Goal: Navigation & Orientation: Find specific page/section

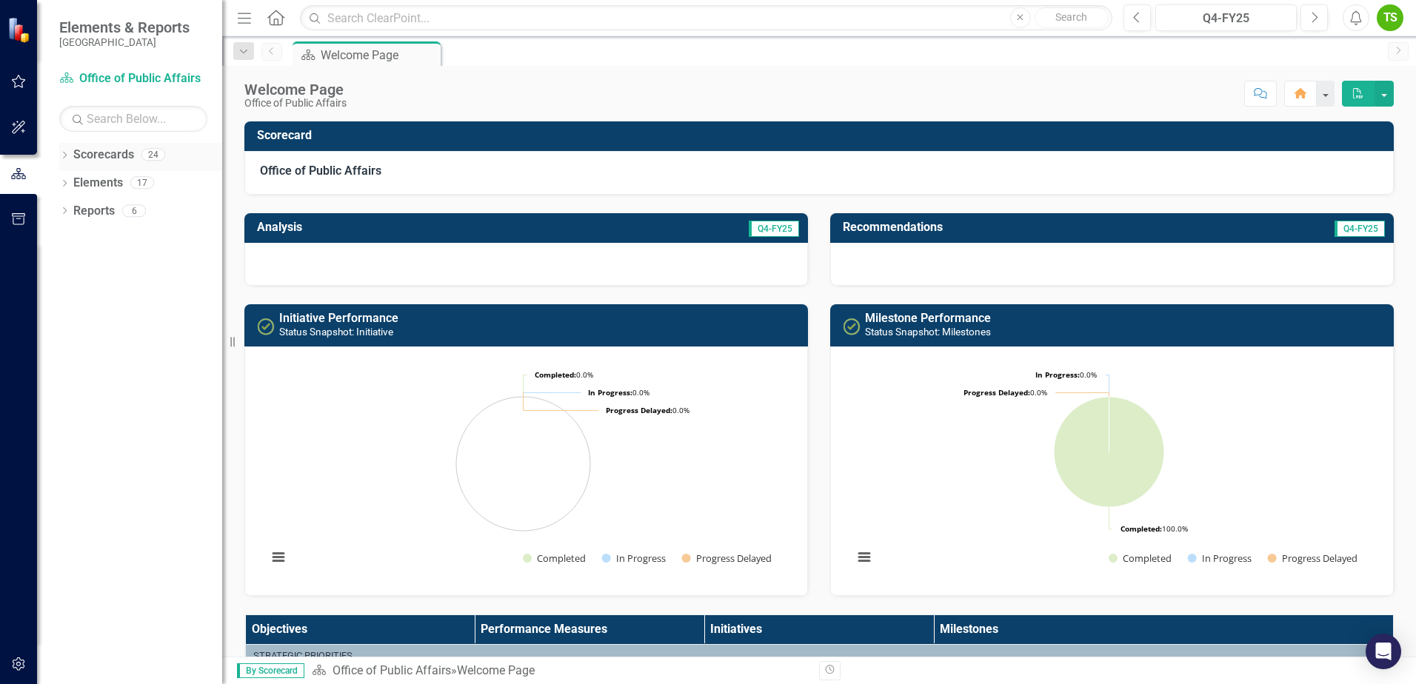
click at [67, 158] on icon "Dropdown" at bounding box center [64, 157] width 10 height 8
click at [73, 184] on icon "Dropdown" at bounding box center [72, 182] width 11 height 9
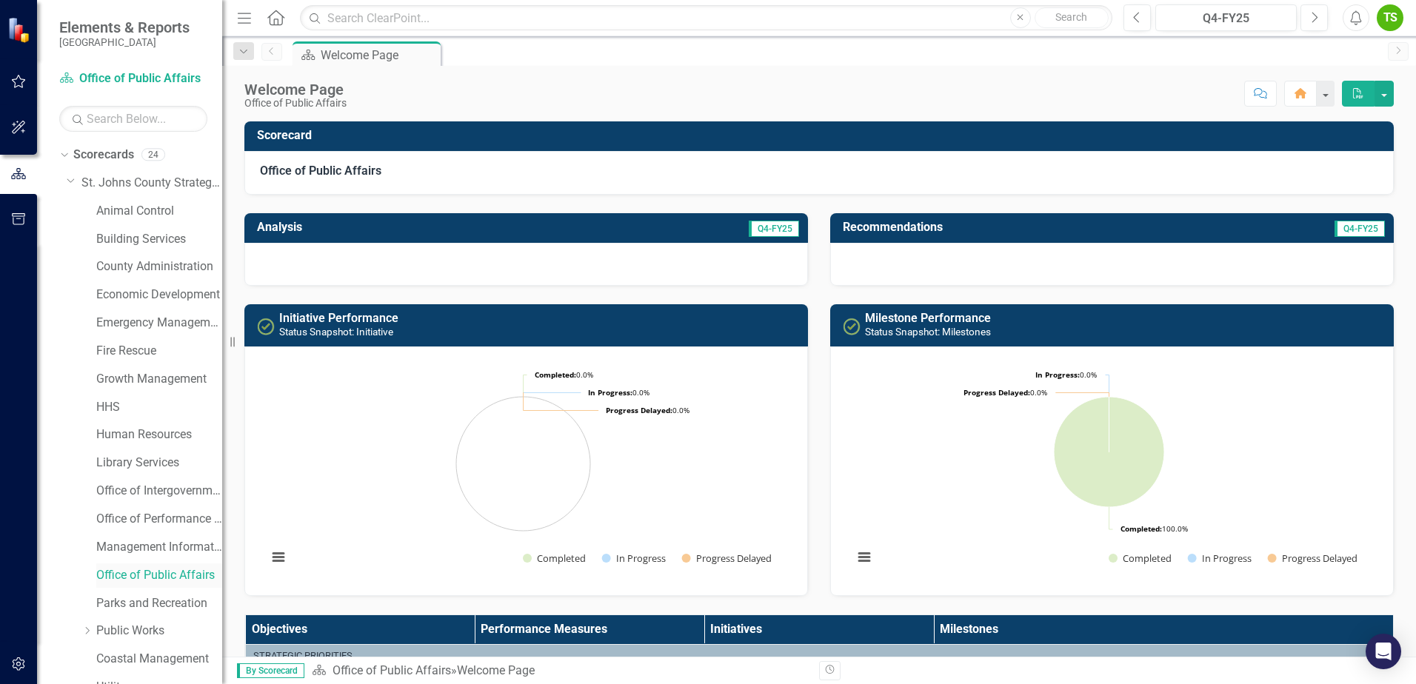
click at [138, 578] on link "Office of Public Affairs" at bounding box center [159, 575] width 126 height 17
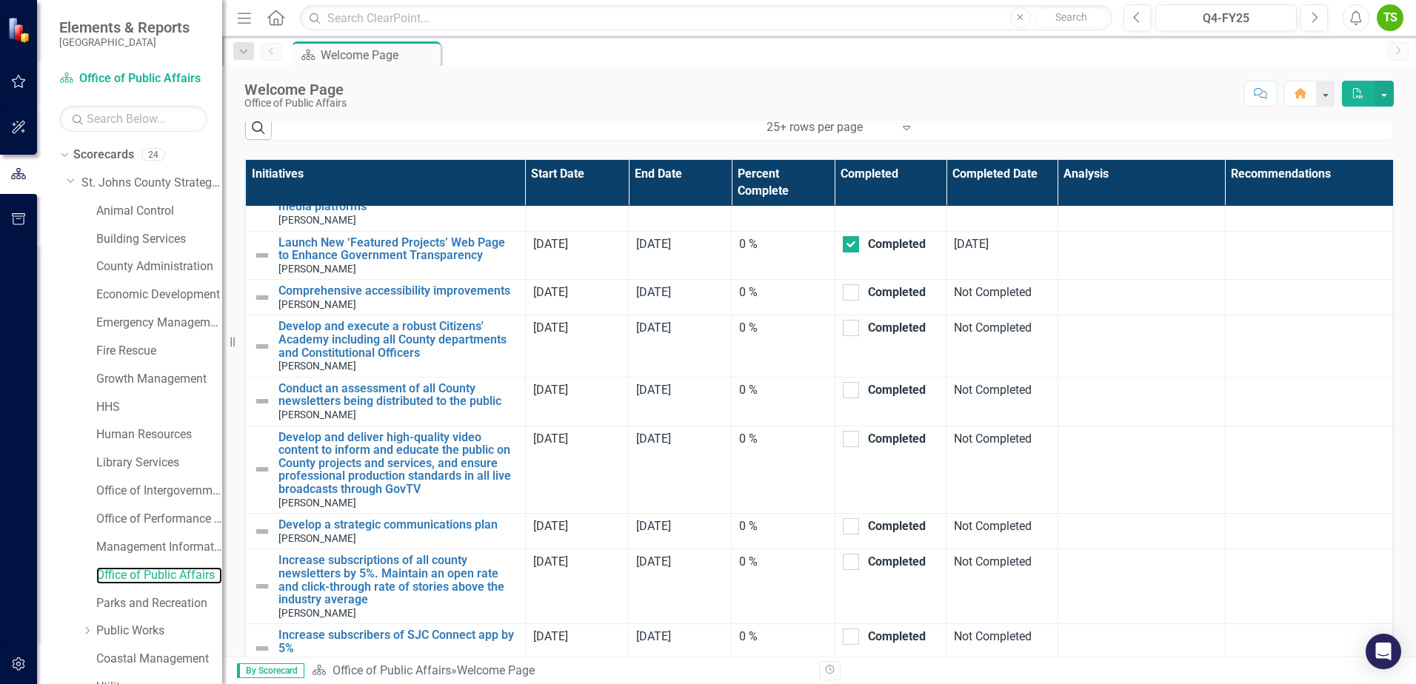
scroll to position [1037, 0]
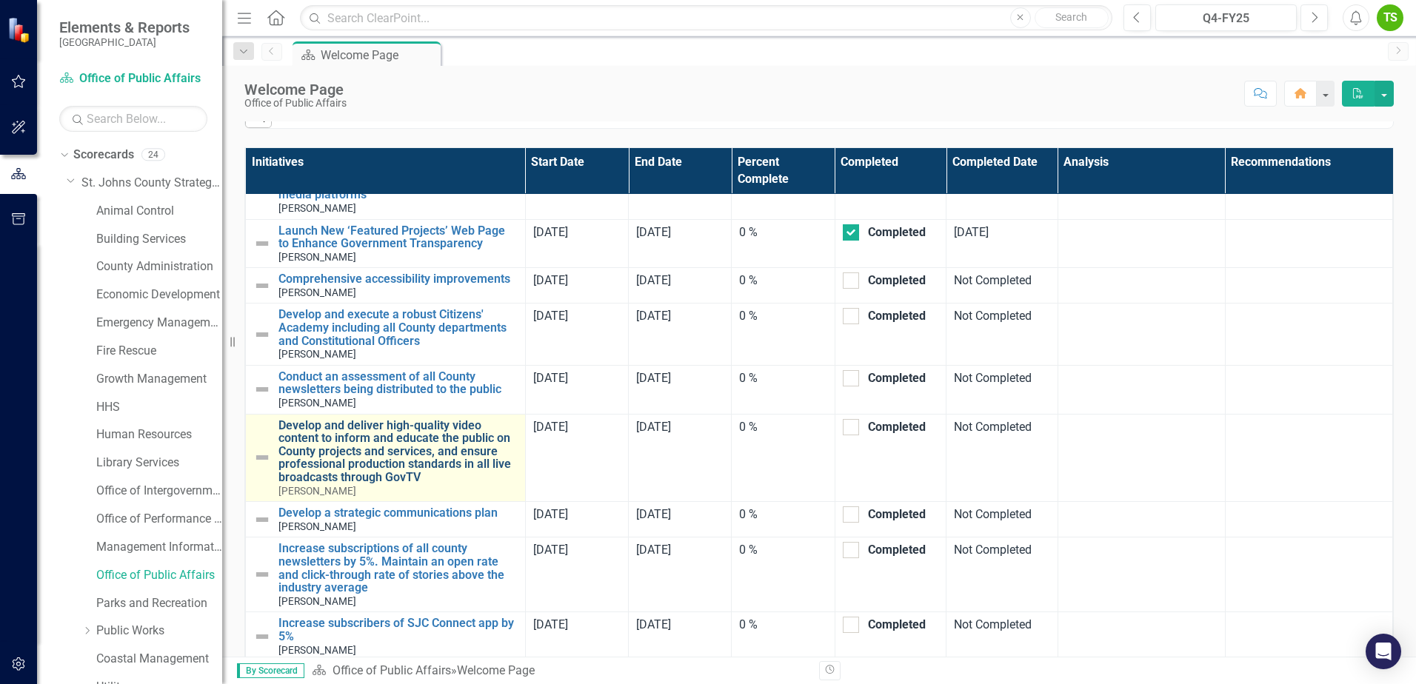
click at [442, 466] on link "Develop and deliver high-quality video content to inform and educate the public…" at bounding box center [397, 451] width 239 height 65
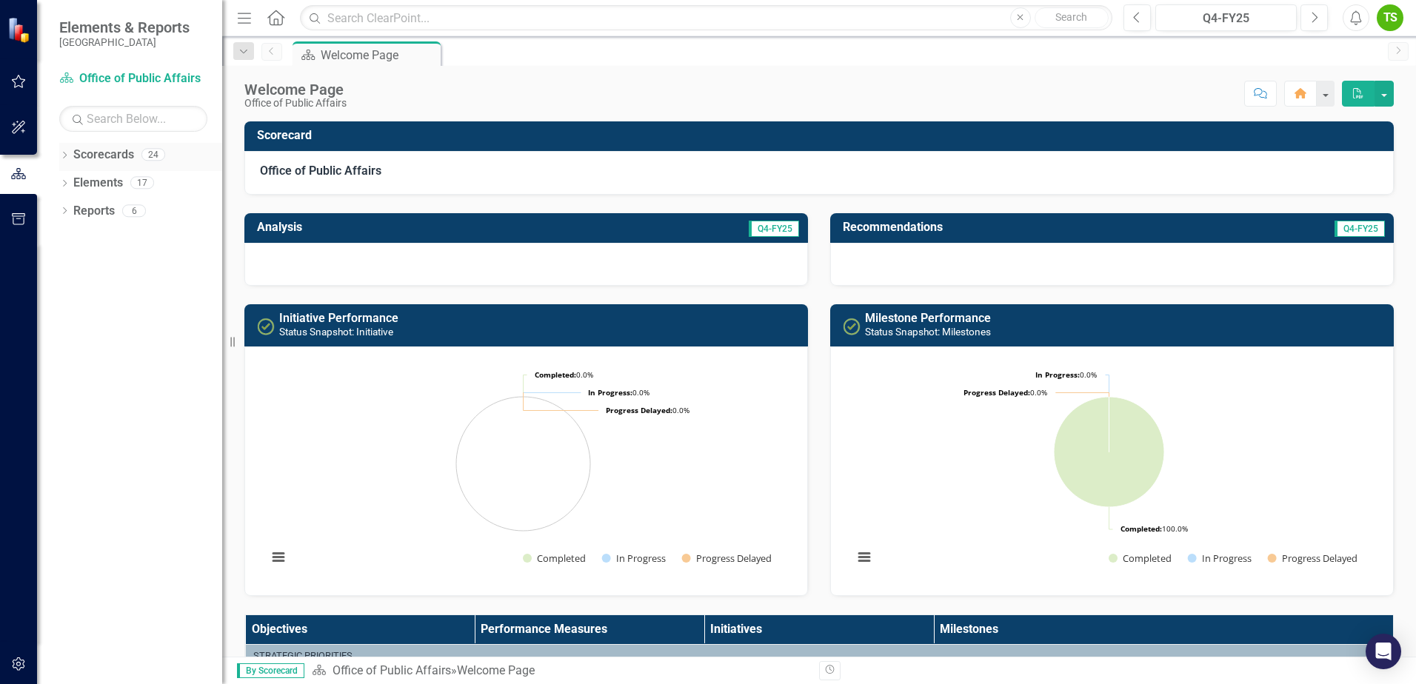
click at [67, 157] on icon "Dropdown" at bounding box center [64, 157] width 10 height 8
click at [74, 183] on icon at bounding box center [73, 181] width 4 height 7
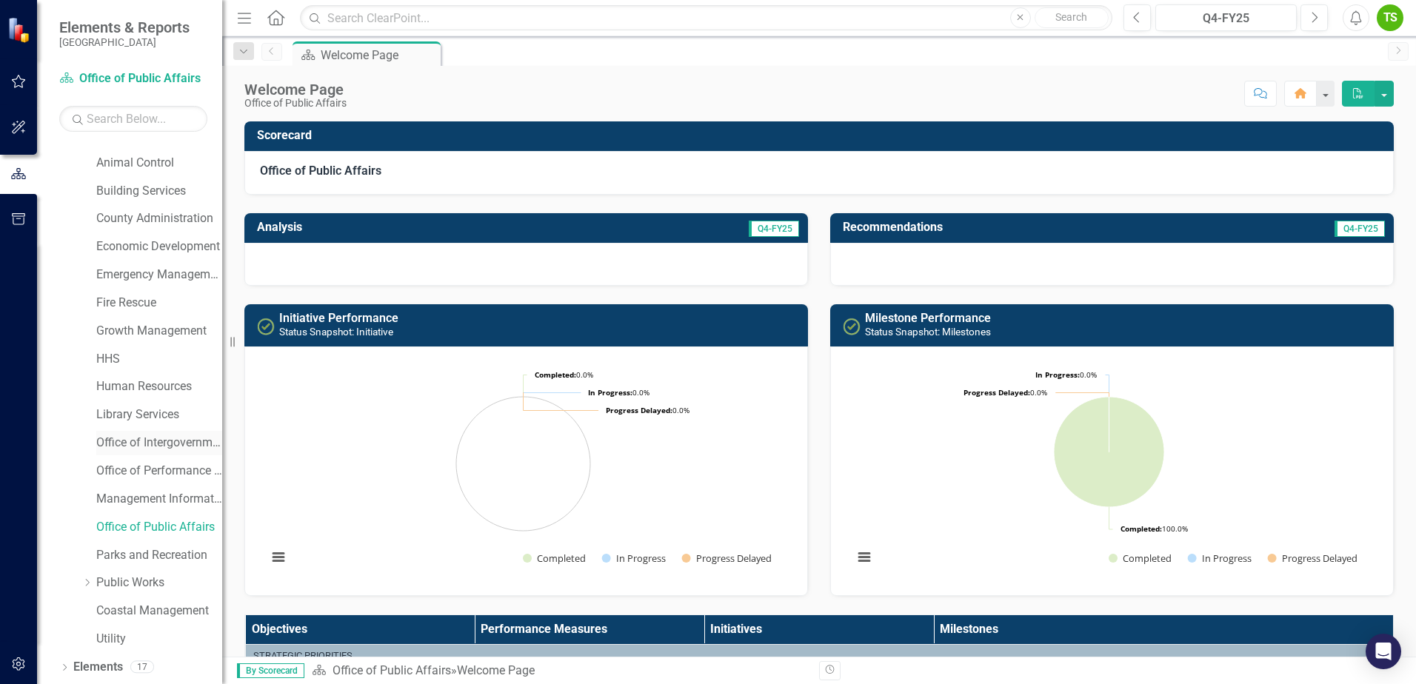
scroll to position [74, 0]
click at [161, 506] on link "Office of Public Affairs" at bounding box center [159, 501] width 126 height 17
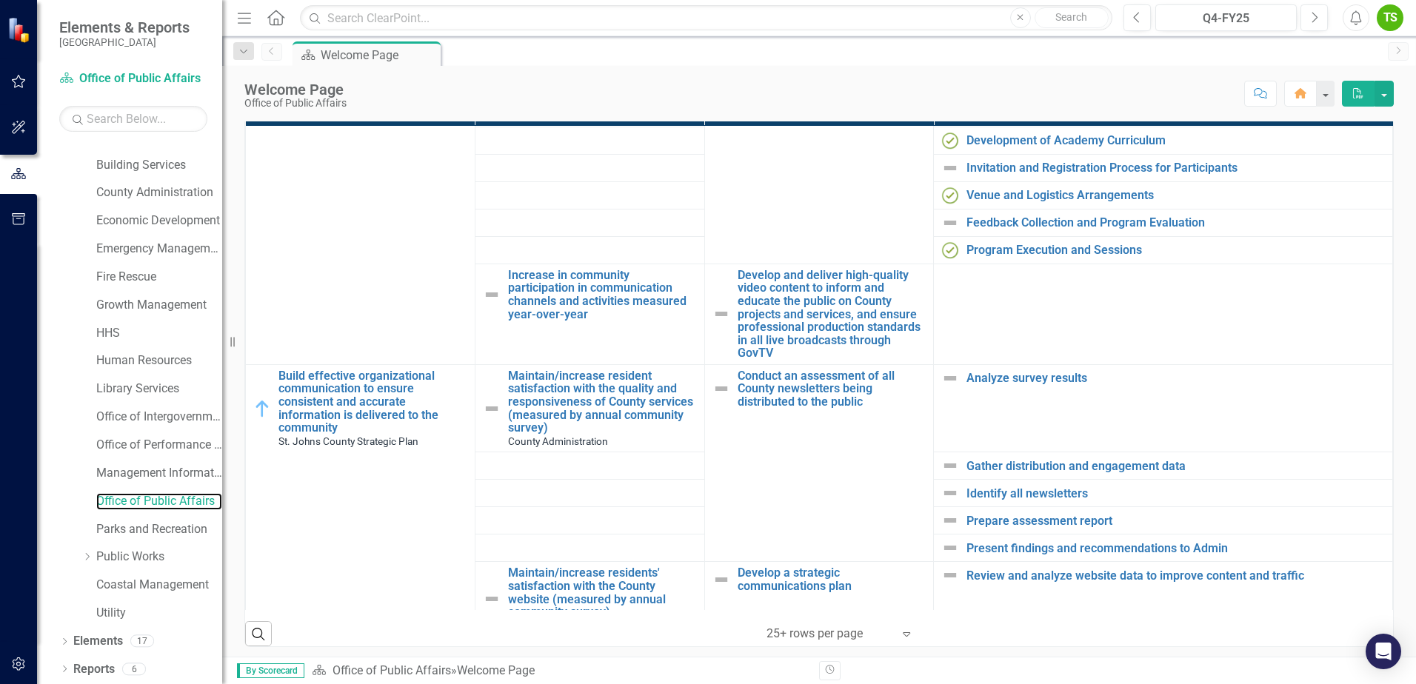
scroll to position [370, 0]
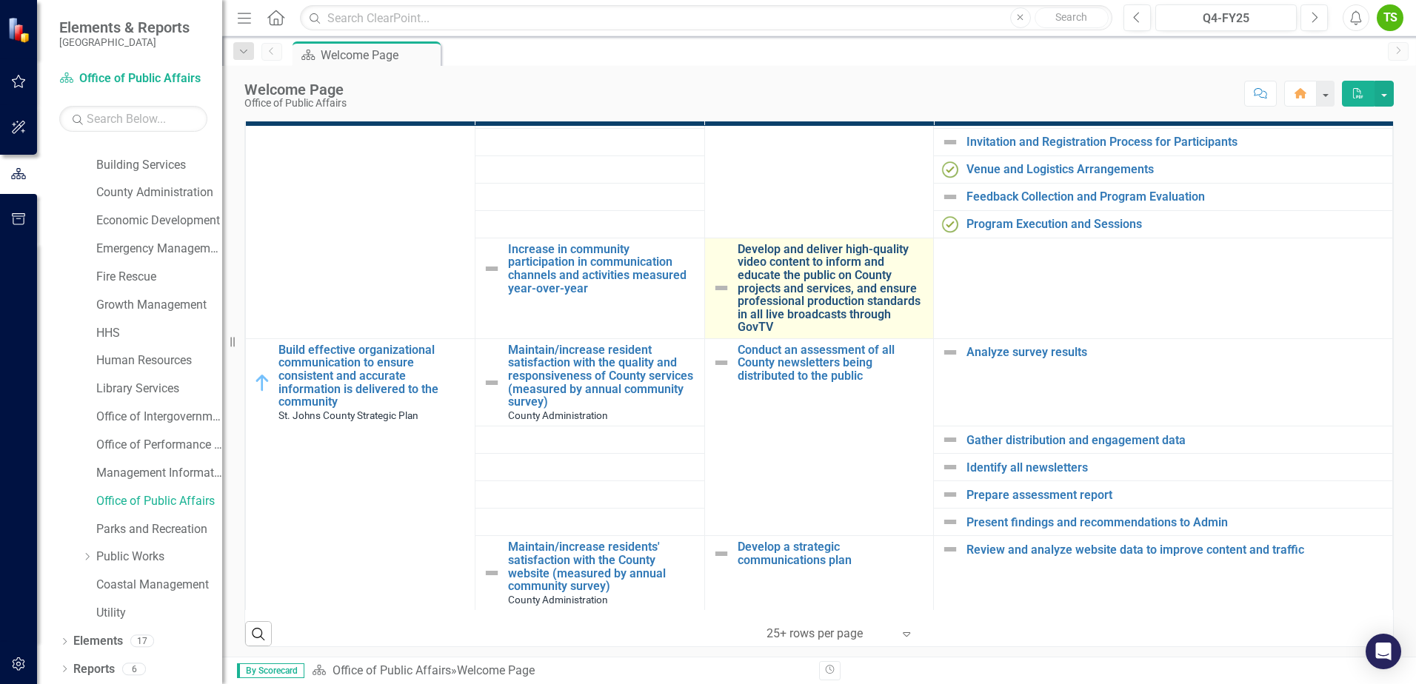
click at [795, 284] on link "Develop and deliver high-quality video content to inform and educate the public…" at bounding box center [832, 288] width 189 height 91
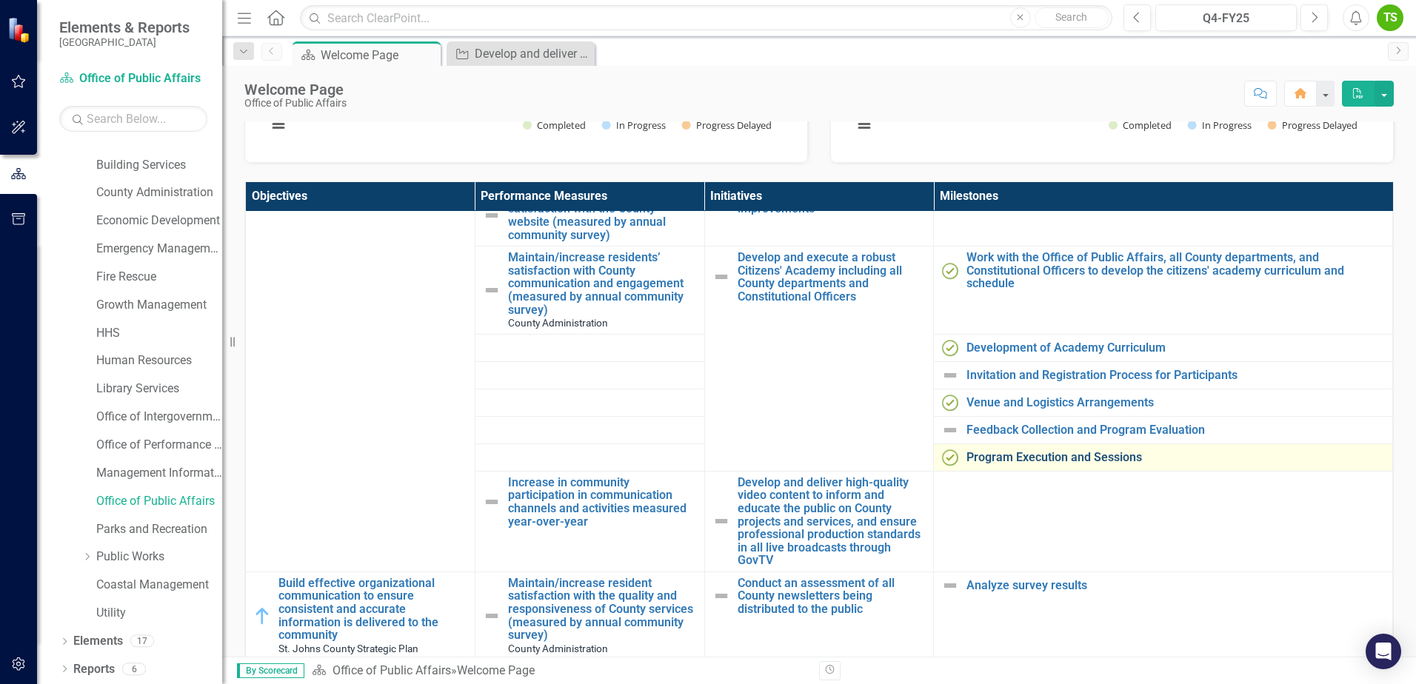
scroll to position [296, 0]
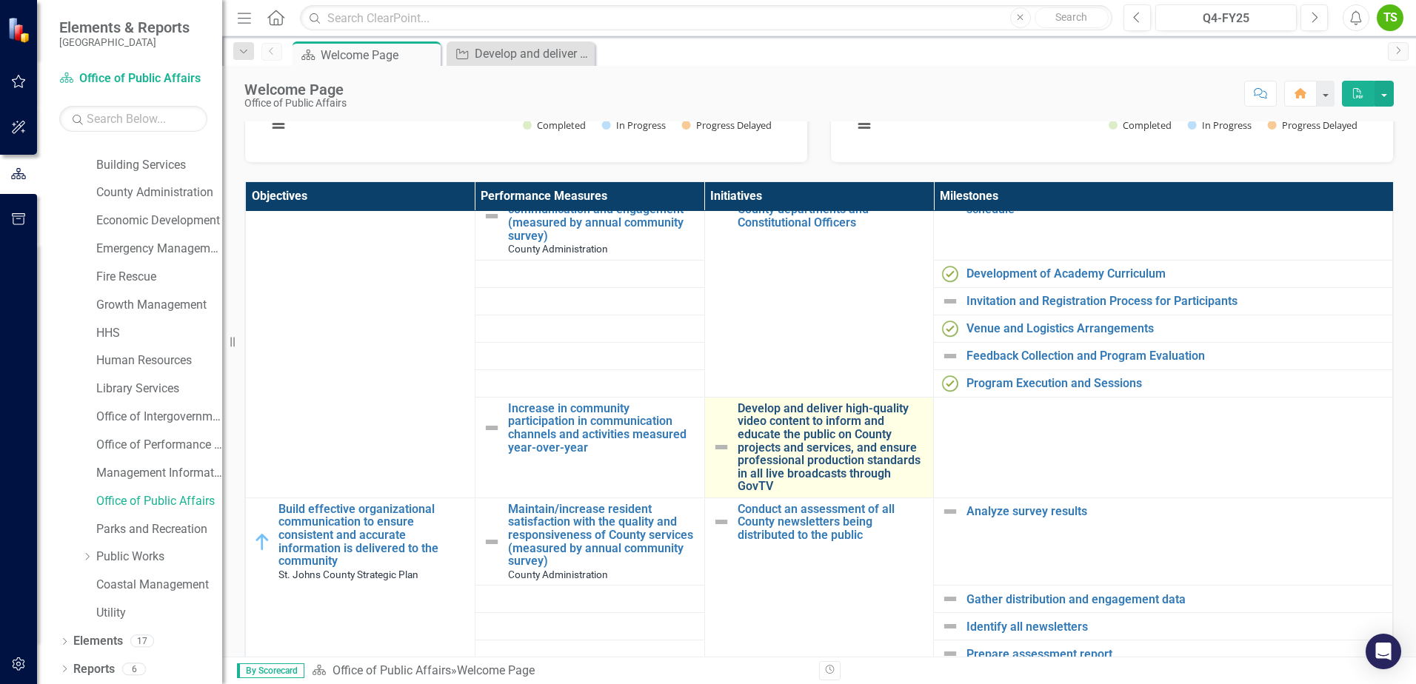
click at [860, 480] on link "Develop and deliver high-quality video content to inform and educate the public…" at bounding box center [832, 447] width 189 height 91
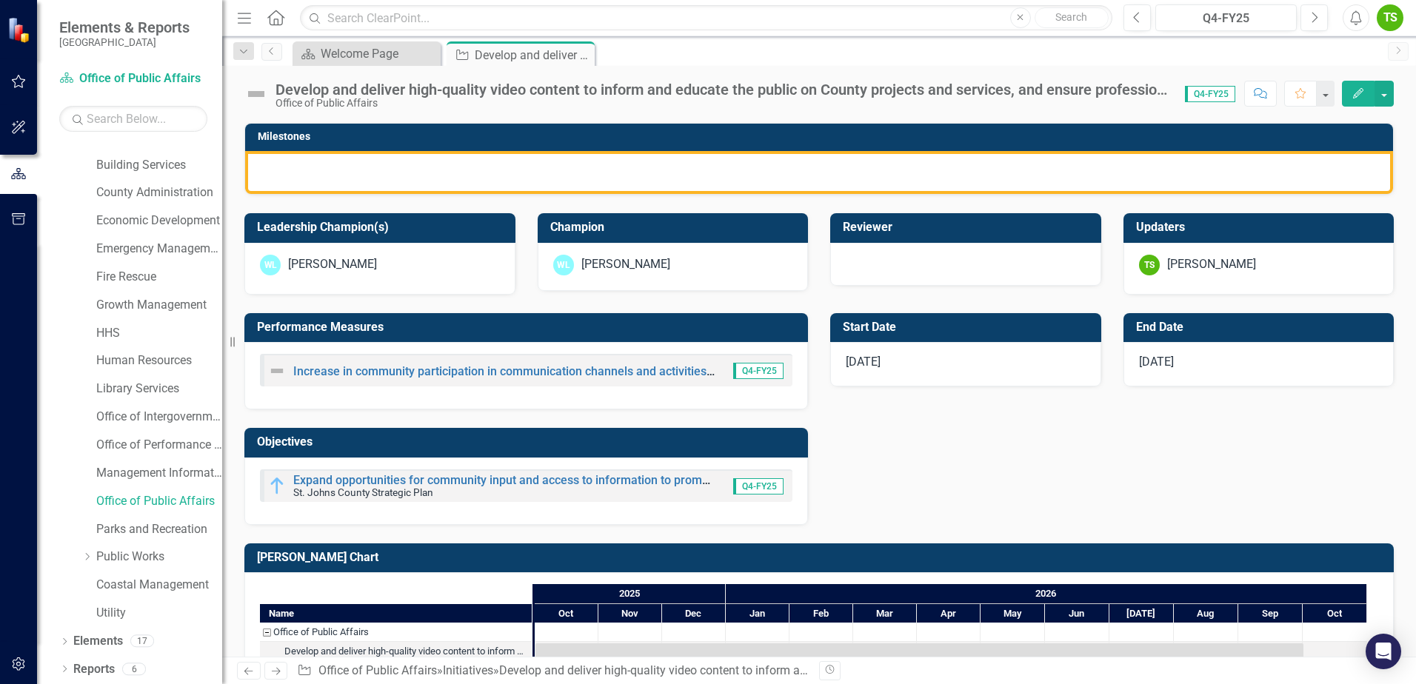
scroll to position [405, 0]
